Goal: Find specific page/section: Find specific page/section

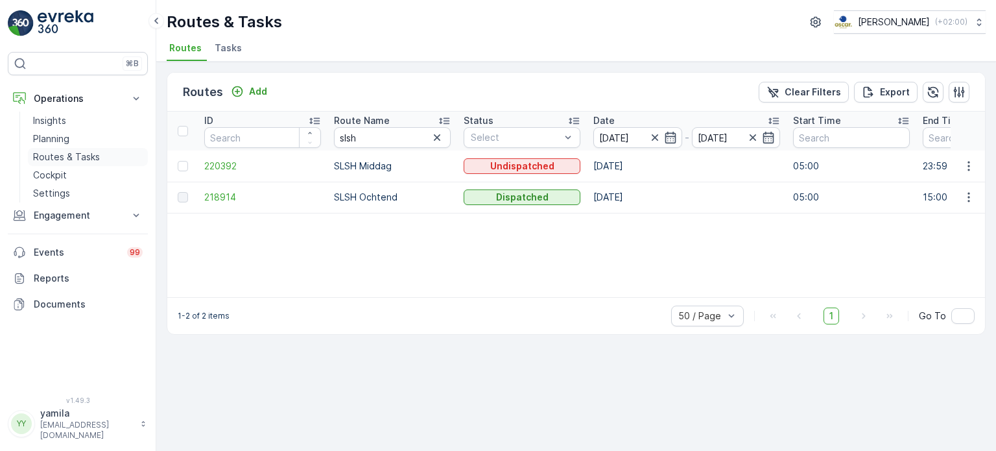
click at [112, 154] on link "Routes & Tasks" at bounding box center [88, 157] width 120 height 18
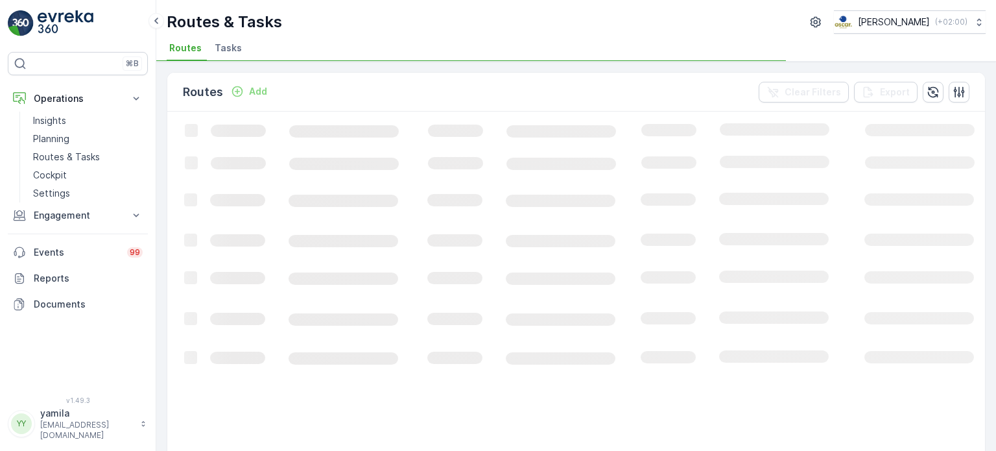
click at [242, 56] on li "Tasks" at bounding box center [229, 50] width 35 height 22
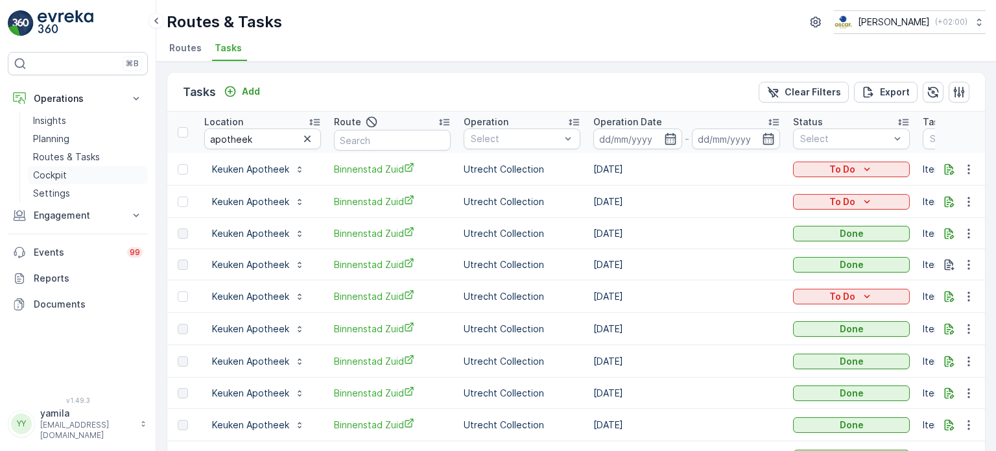
drag, startPoint x: 0, startPoint y: 0, endPoint x: 78, endPoint y: 178, distance: 194.0
click at [78, 178] on link "Cockpit" at bounding box center [88, 175] width 120 height 18
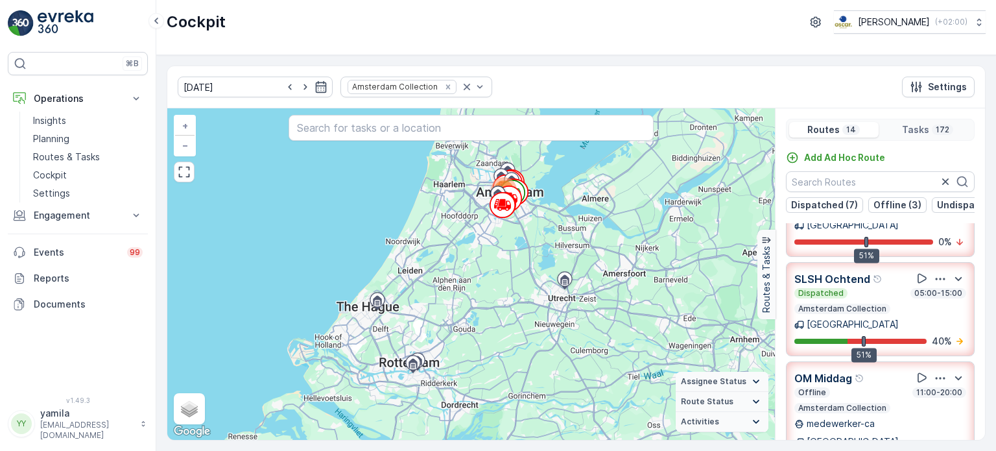
scroll to position [920, 0]
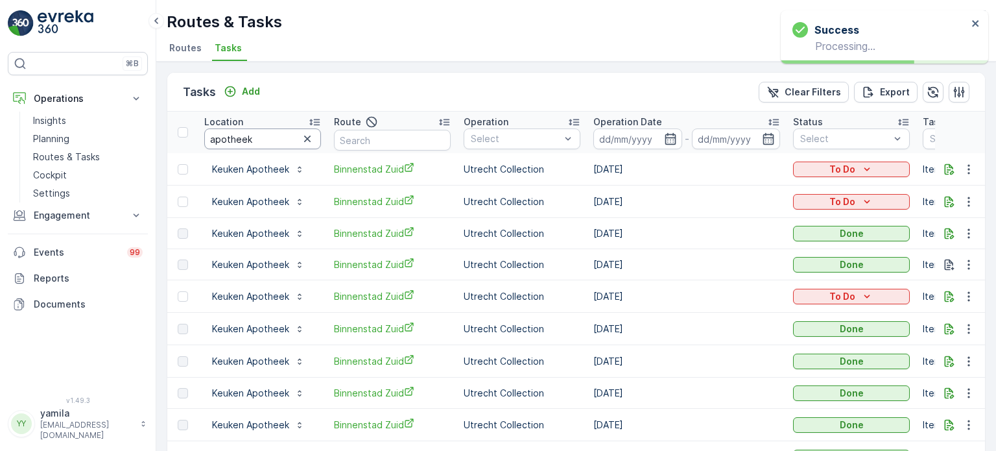
click at [248, 143] on input "apotheek" at bounding box center [262, 138] width 117 height 21
type input "rem"
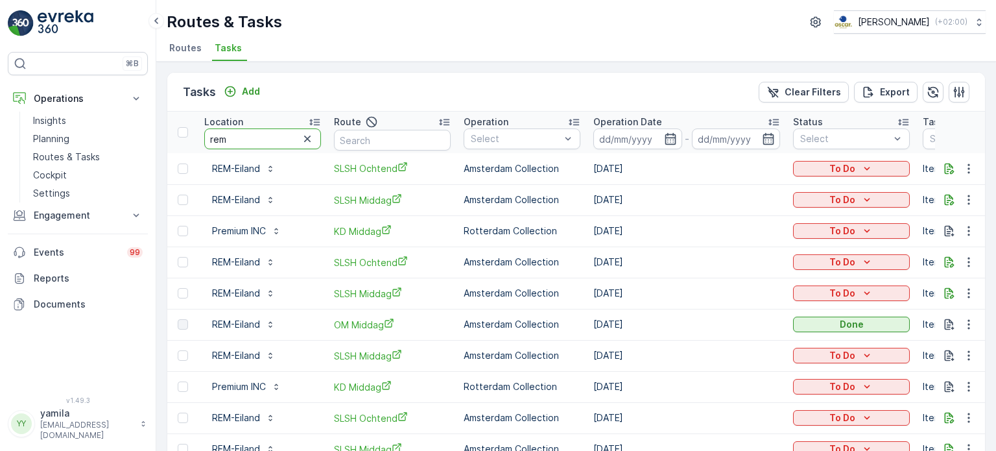
click at [278, 133] on input "rem" at bounding box center [262, 138] width 117 height 21
type input "rem-e"
